Goal: Use online tool/utility: Use online tool/utility

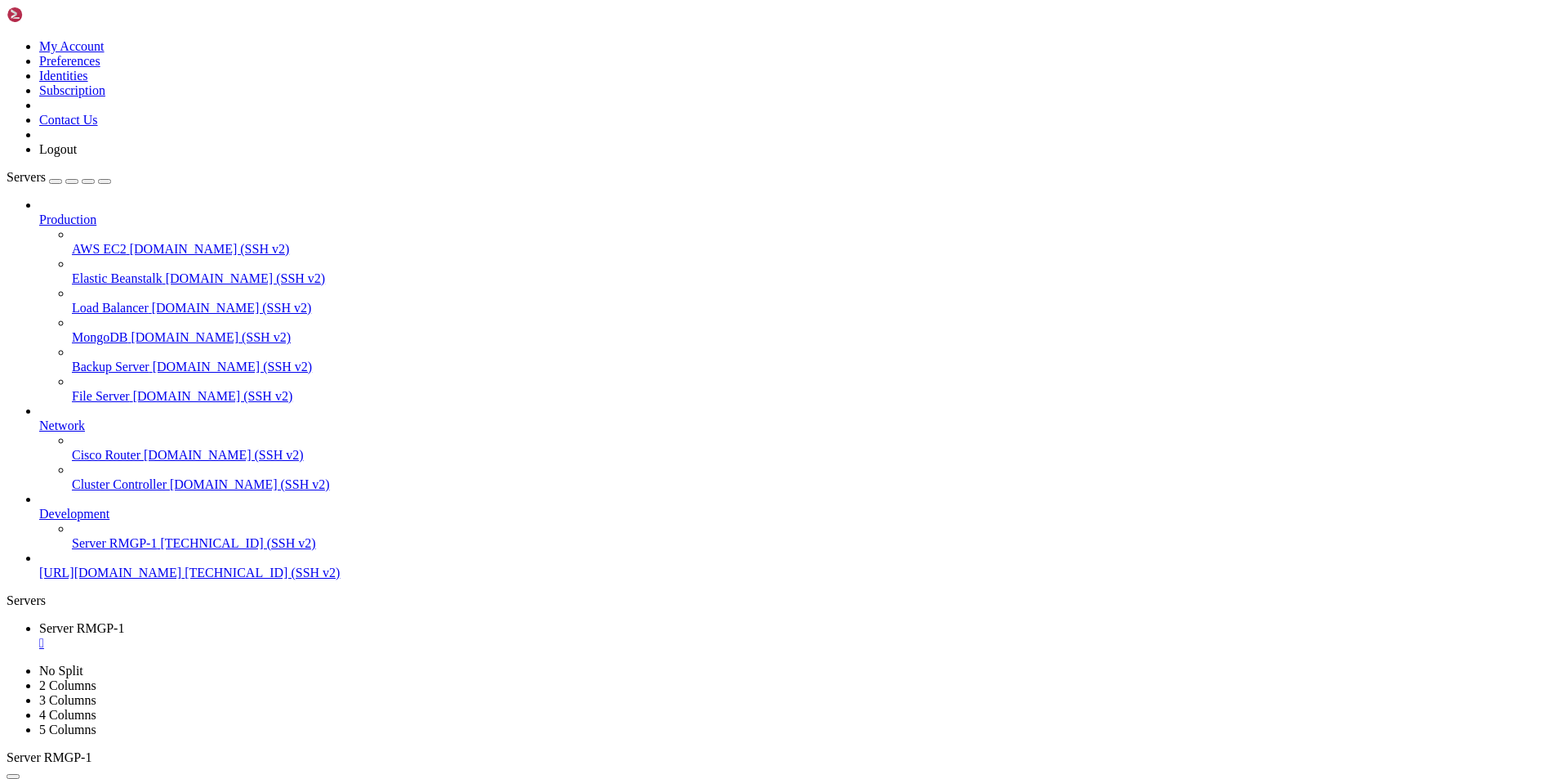
scroll to position [9157, 0]
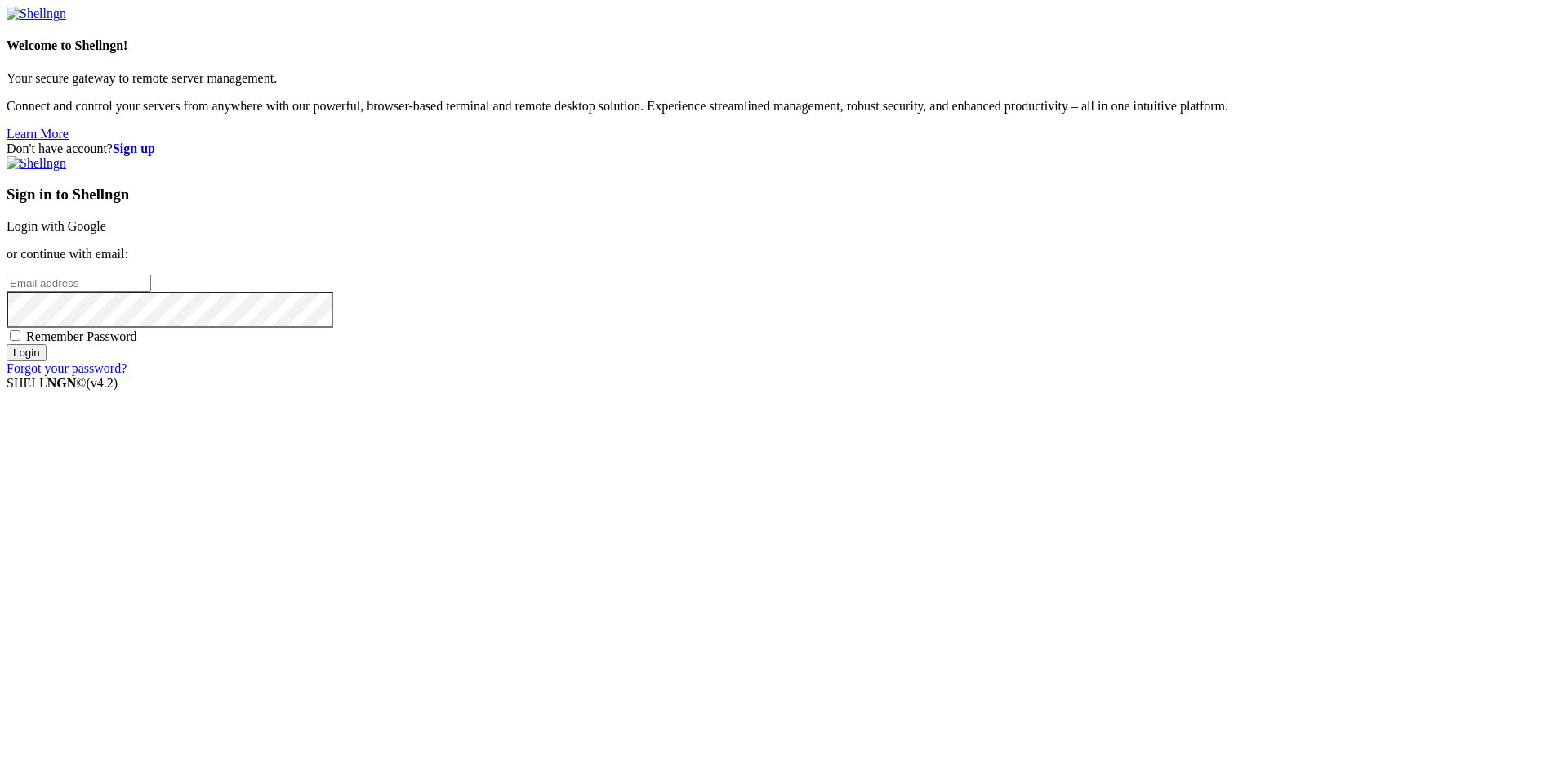
click at [107, 233] on link "Login with Google" at bounding box center [57, 226] width 100 height 14
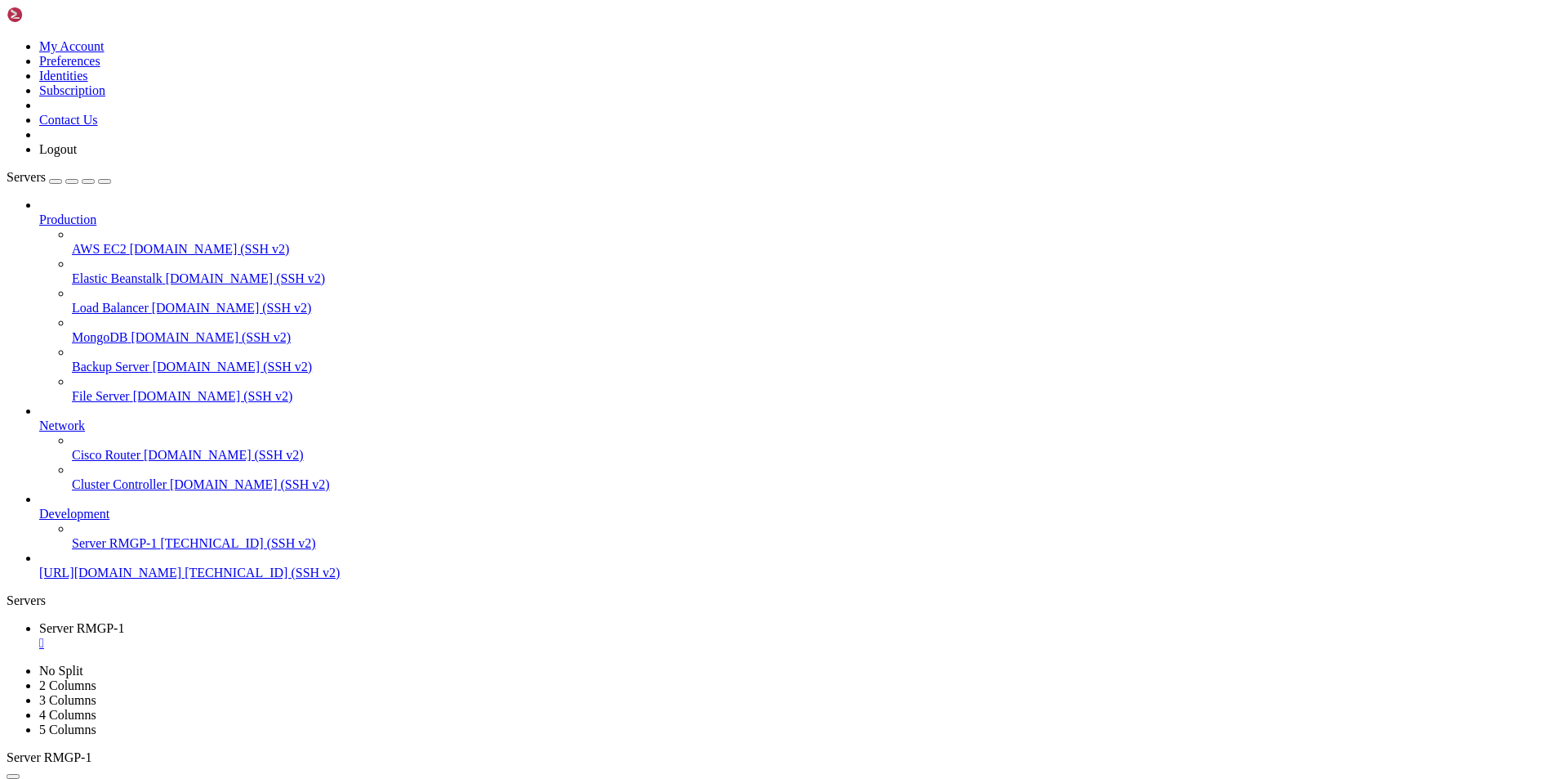
scroll to position [9157, 0]
drag, startPoint x: 546, startPoint y: 1593, endPoint x: 119, endPoint y: 1498, distance: 437.4
copy div "~# dig [DOMAIN_NAME] @[DOMAIN_NAME] ANY +short 0 [DOMAIN_NAME]. [TECHNICAL_ID] …"
